Goal: Transaction & Acquisition: Purchase product/service

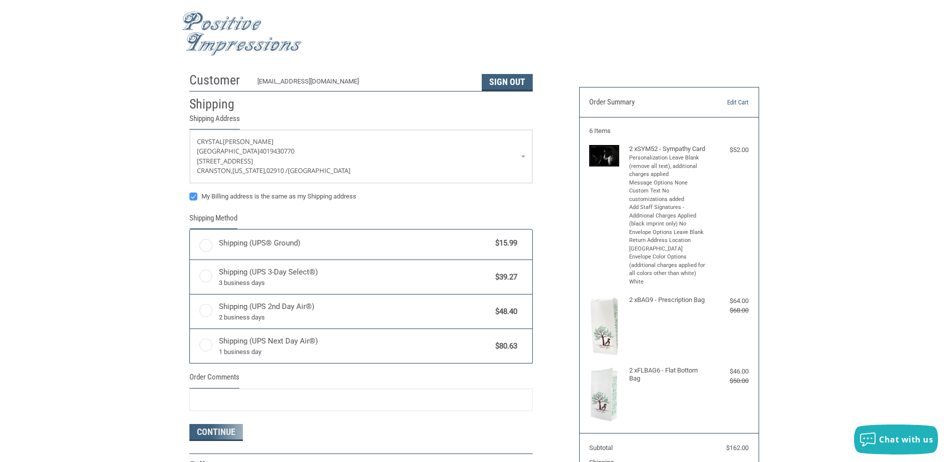
radio input "true"
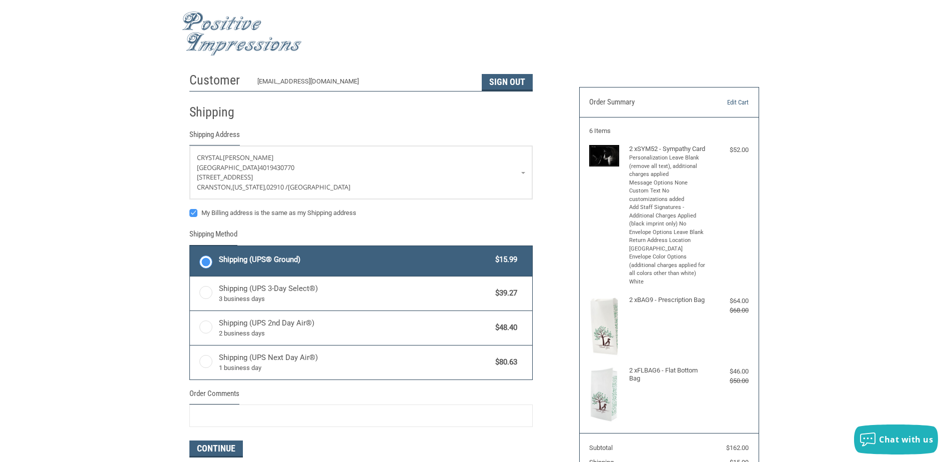
click at [227, 213] on label "My Billing address is the same as my Shipping address" at bounding box center [360, 213] width 343 height 8
click at [190, 208] on input "My Billing address is the same as my Shipping address" at bounding box center [189, 208] width 0 height 0
checkbox input "false"
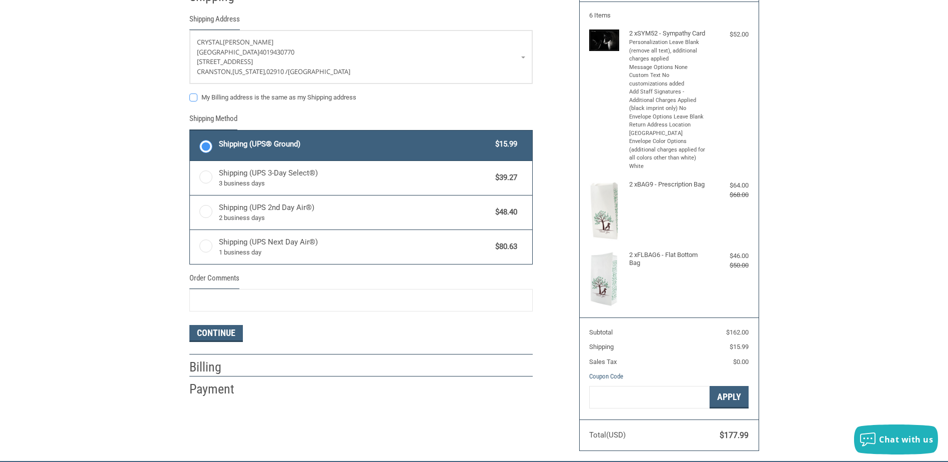
scroll to position [150, 0]
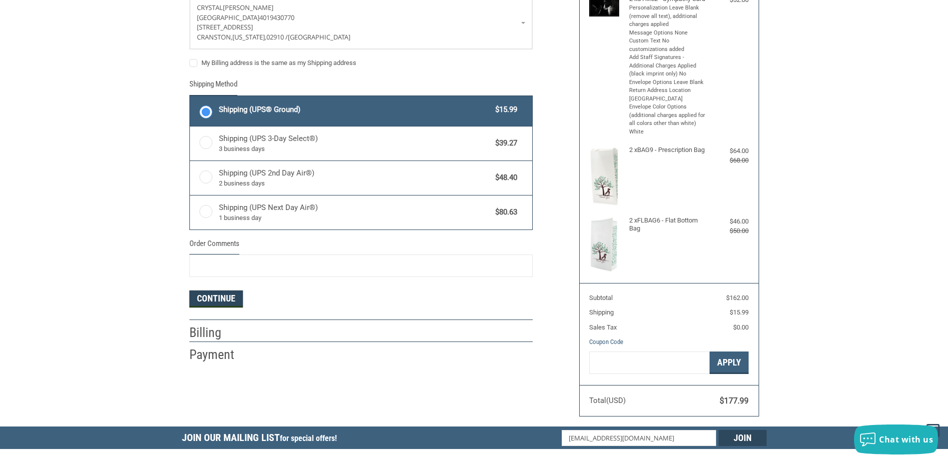
click at [204, 301] on button "Continue" at bounding box center [215, 298] width 53 height 17
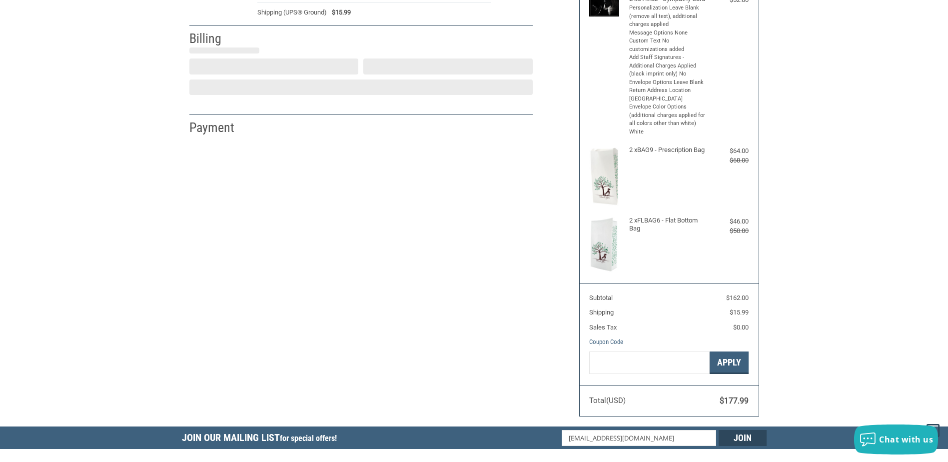
select select "US"
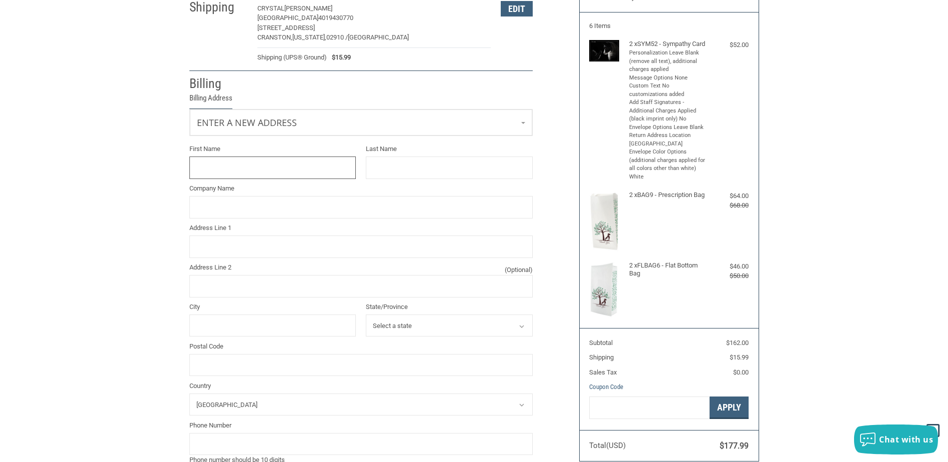
scroll to position [84, 0]
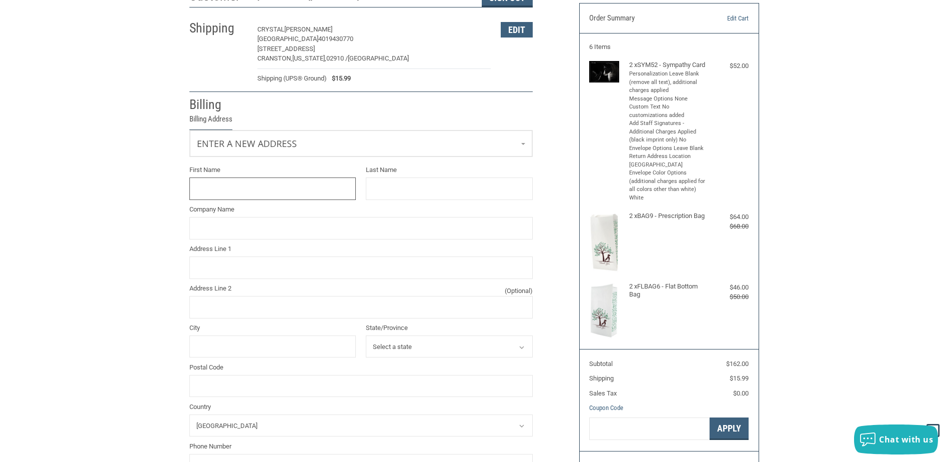
click at [230, 185] on input "First Name" at bounding box center [272, 188] width 167 height 22
click at [212, 189] on input "First Name" at bounding box center [272, 188] width 167 height 22
click at [228, 189] on input "First Name" at bounding box center [272, 188] width 167 height 22
click at [209, 186] on input "First Name" at bounding box center [272, 188] width 167 height 22
type input "CRAQNSTON"
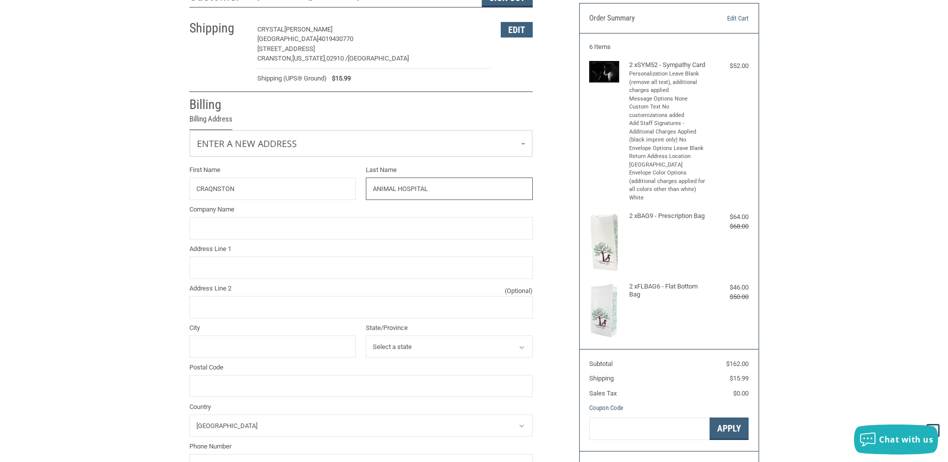
type input "ANIMAL HOSPITAL"
click at [239, 224] on input "Company Name" at bounding box center [360, 228] width 343 height 22
click at [211, 190] on input "CRAQNSTON" at bounding box center [272, 188] width 167 height 22
type input "CRANSTON"
click at [252, 224] on input "Company Name" at bounding box center [360, 228] width 343 height 22
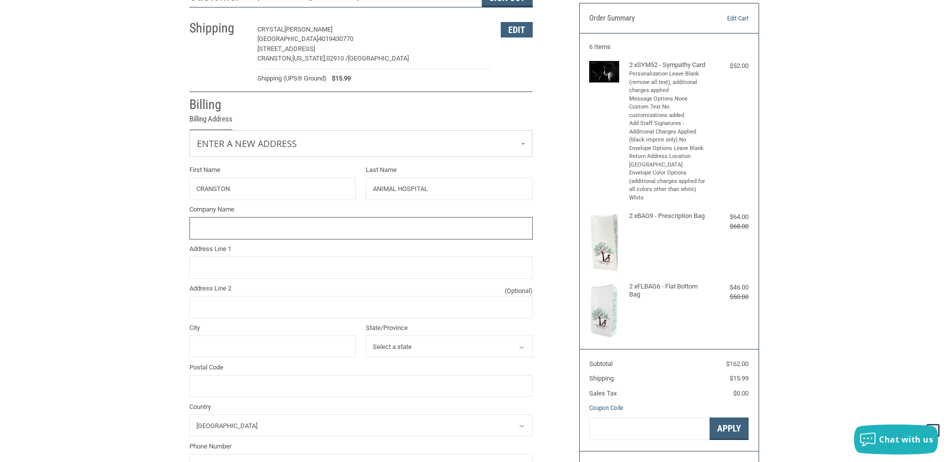
type input "Rarebreed Veterinary Partners"
type input "[STREET_ADDRESS]"
type input "[GEOGRAPHIC_DATA]"
select select "ME"
type input "04101"
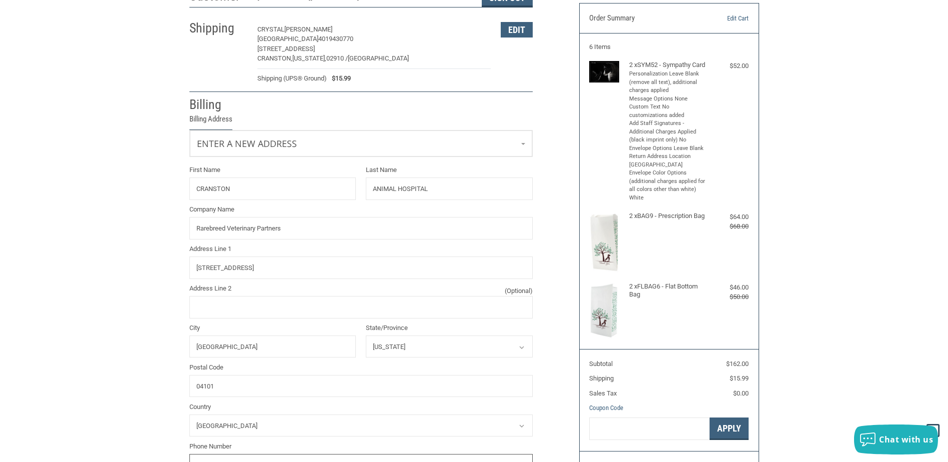
type input "4019430770"
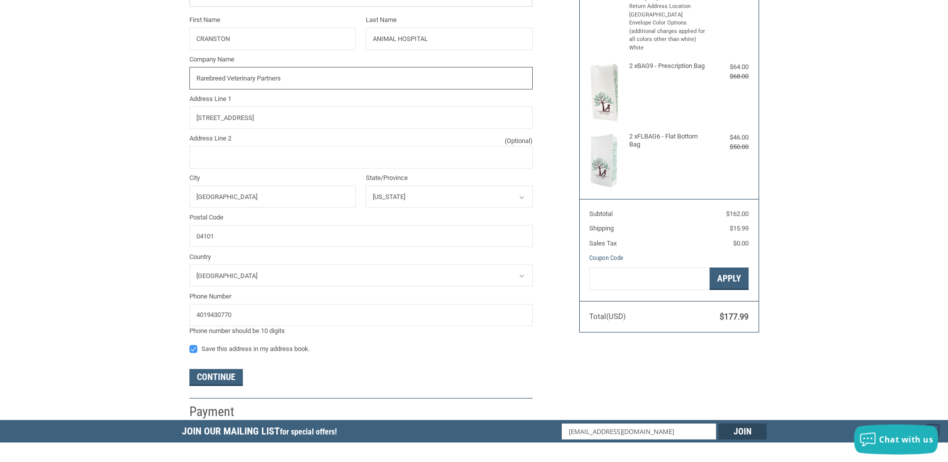
scroll to position [284, 0]
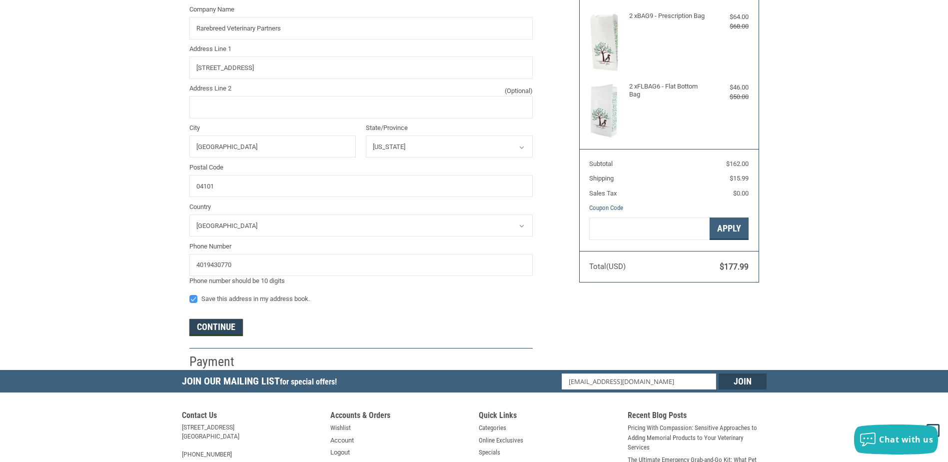
click at [201, 329] on button "Continue" at bounding box center [215, 327] width 53 height 17
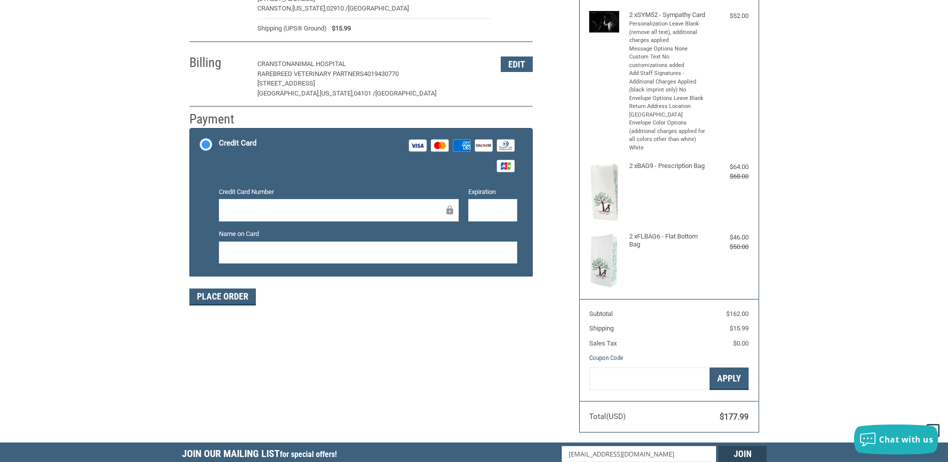
scroll to position [133, 0]
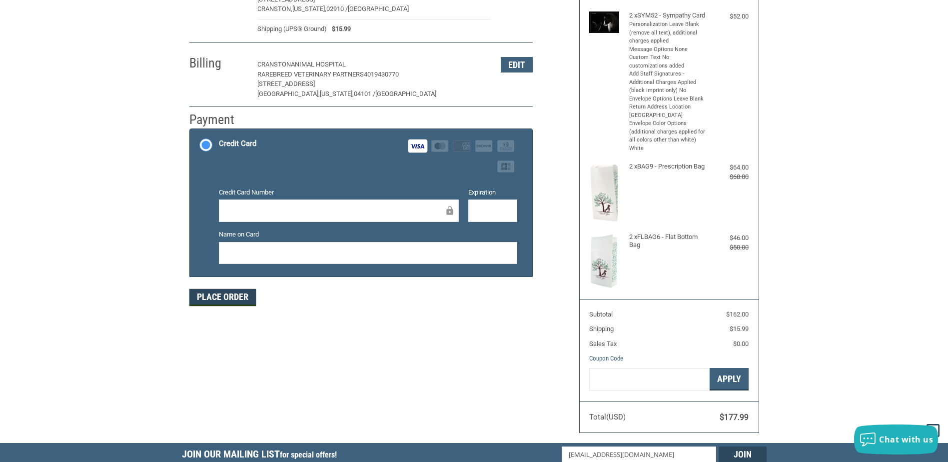
click at [240, 299] on button "Place Order" at bounding box center [222, 297] width 66 height 17
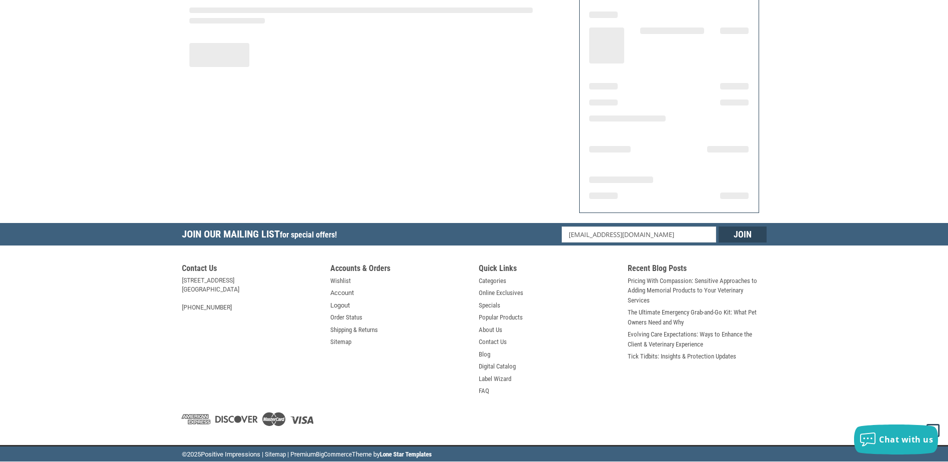
scroll to position [113, 0]
